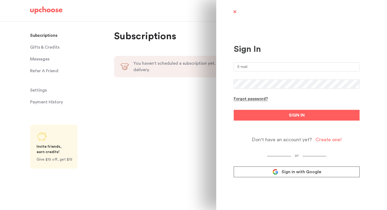
click at [250, 64] on input "email" at bounding box center [297, 66] width 126 height 9
type input "danielarleyva@gmail.com"
click at [281, 174] on link "Sign in with Google" at bounding box center [297, 172] width 126 height 11
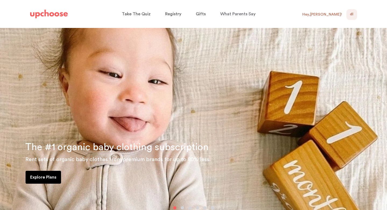
click at [358, 16] on div "Take The Quiz Registry Gifts What Parents Say Home Take The Quiz Registry Gifti…" at bounding box center [194, 14] width 340 height 28
click at [355, 15] on div "DL NaN" at bounding box center [351, 14] width 11 height 11
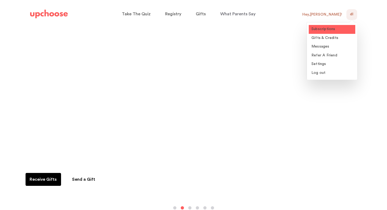
click at [338, 28] on link "Subscriptions" at bounding box center [332, 29] width 47 height 9
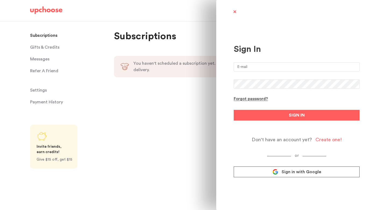
click at [158, 88] on div "Sign In Forgot password? SIGN IN Don't have an account yet? Create one! or Sign…" at bounding box center [193, 105] width 387 height 210
click at [233, 10] on span at bounding box center [234, 12] width 7 height 7
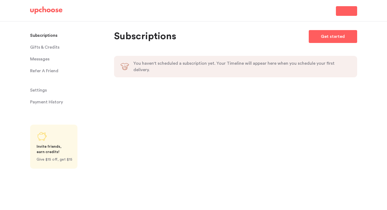
click at [40, 89] on span "Settings" at bounding box center [38, 90] width 17 height 11
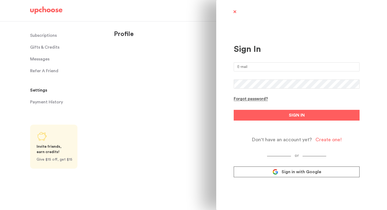
click at [253, 64] on input "email" at bounding box center [297, 66] width 126 height 9
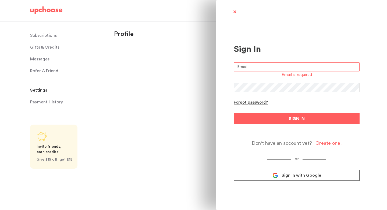
click at [280, 174] on link "Sign in with Google" at bounding box center [297, 175] width 126 height 11
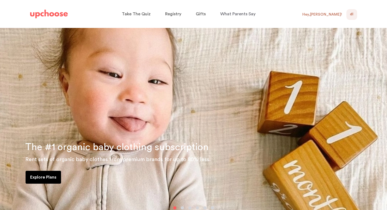
click at [324, 12] on div "Hey, Daniela !" at bounding box center [324, 14] width 44 height 11
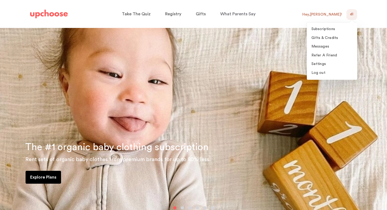
click at [325, 13] on div "Hey, Daniela !" at bounding box center [322, 14] width 40 height 5
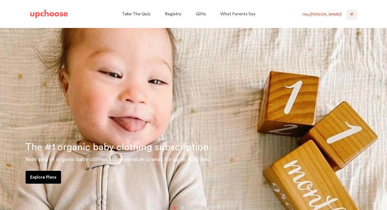
click at [324, 13] on div "Hey, Daniela !" at bounding box center [322, 14] width 40 height 5
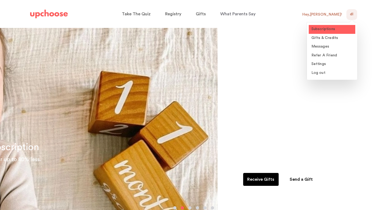
click at [325, 32] on link "Subscriptions" at bounding box center [332, 29] width 47 height 9
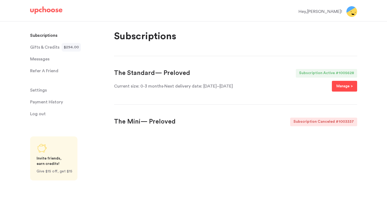
click at [343, 86] on p "Manage >" at bounding box center [344, 86] width 17 height 6
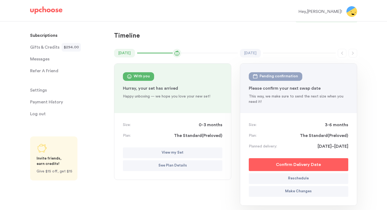
scroll to position [31, 0]
click at [187, 152] on button "View my Set" at bounding box center [173, 152] width 100 height 11
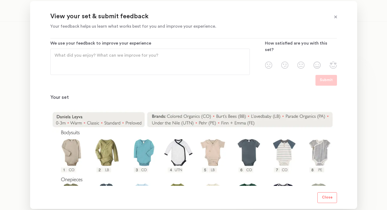
scroll to position [0, 0]
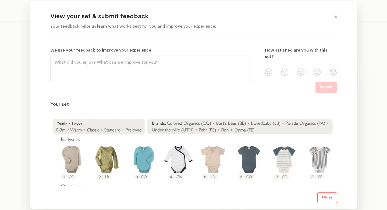
click at [335, 17] on span at bounding box center [335, 17] width 7 height 7
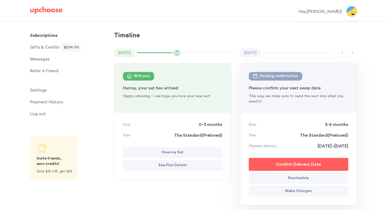
click at [273, 164] on button "Confirm Delivery Date" at bounding box center [299, 164] width 100 height 13
